Goal: Information Seeking & Learning: Learn about a topic

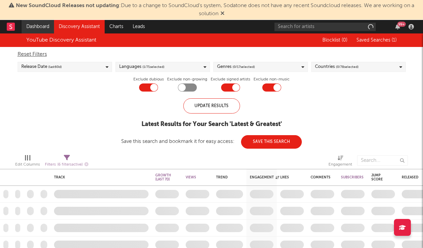
click at [46, 26] on link "Dashboard" at bounding box center [38, 26] width 32 height 13
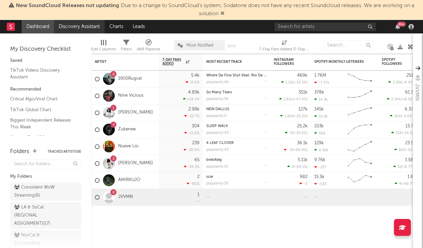
click at [88, 30] on link "Discovery Assistant" at bounding box center [79, 26] width 51 height 13
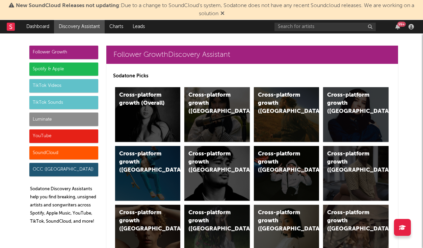
click at [70, 120] on div "Luminate" at bounding box center [63, 118] width 69 height 13
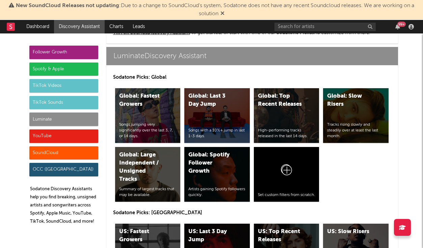
scroll to position [3082, 0]
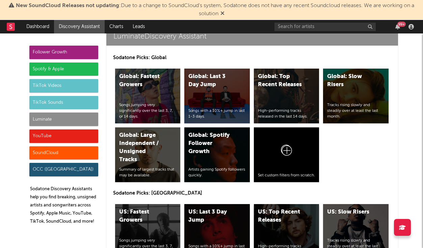
click at [296, 204] on div "US: Top Recent Releases High-performing tracks released in the last 14 days." at bounding box center [286, 231] width 65 height 55
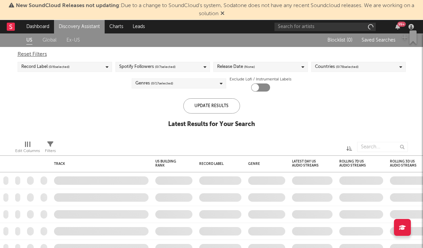
checkbox input "true"
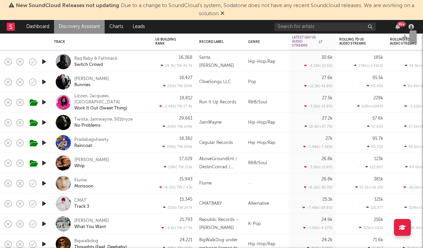
click at [46, 142] on icon "button" at bounding box center [43, 142] width 7 height 8
